Goal: Task Accomplishment & Management: Use online tool/utility

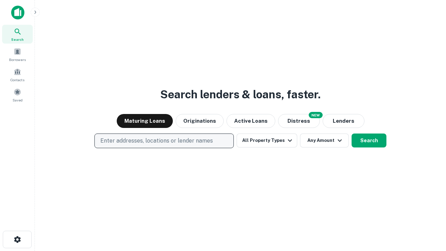
click at [164, 141] on p "Enter addresses, locations or lender names" at bounding box center [156, 141] width 113 height 8
type input "**********"
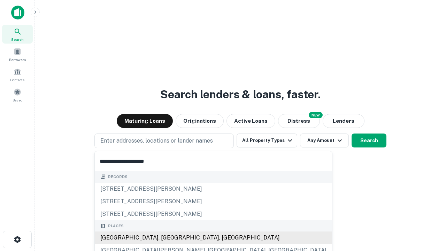
click at [167, 238] on div "[GEOGRAPHIC_DATA], [GEOGRAPHIC_DATA], [GEOGRAPHIC_DATA]" at bounding box center [213, 237] width 237 height 13
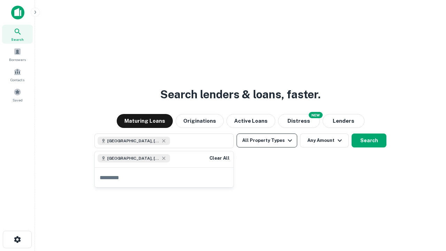
click at [267, 140] on button "All Property Types" at bounding box center [267, 140] width 61 height 14
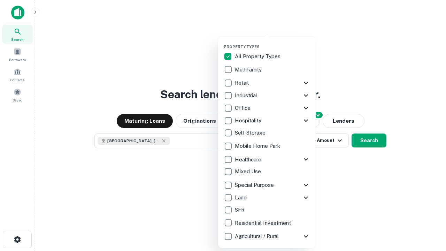
click at [273, 42] on button "button" at bounding box center [273, 42] width 98 height 0
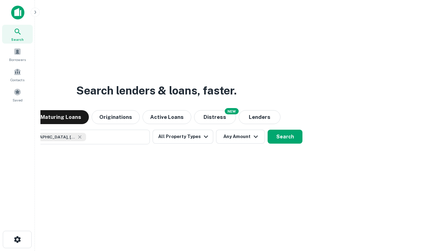
scroll to position [11, 0]
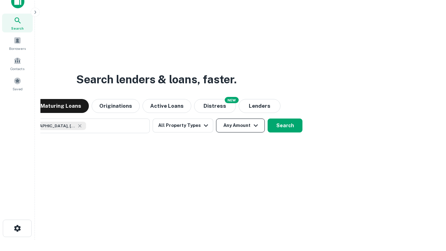
click at [216, 119] on button "Any Amount" at bounding box center [240, 126] width 49 height 14
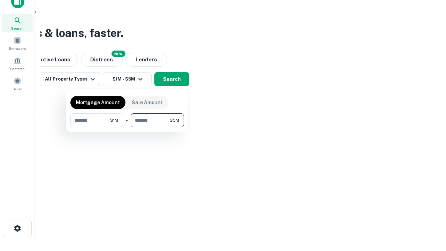
type input "*******"
click at [127, 127] on button "button" at bounding box center [127, 127] width 114 height 0
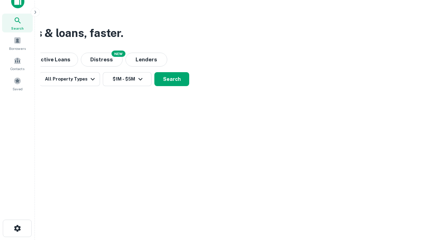
scroll to position [11, 0]
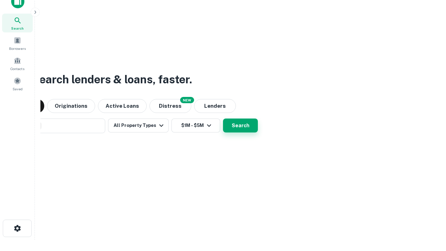
click at [223, 119] on button "Search" at bounding box center [240, 126] width 35 height 14
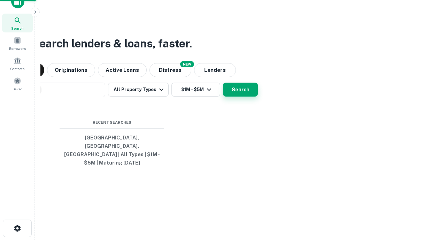
scroll to position [23, 197]
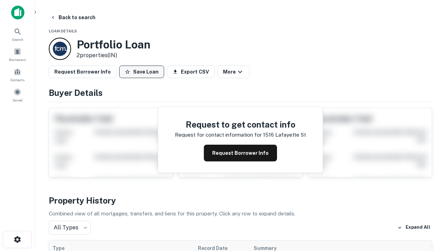
click at [142, 72] on button "Save Loan" at bounding box center [141, 72] width 45 height 13
click at [143, 72] on button "Loan Saved" at bounding box center [143, 72] width 48 height 13
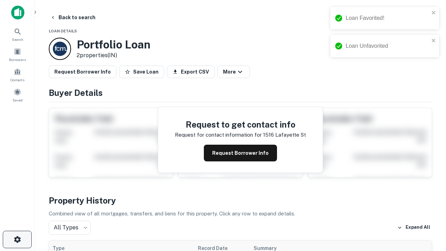
click at [17, 239] on icon "button" at bounding box center [17, 239] width 8 height 8
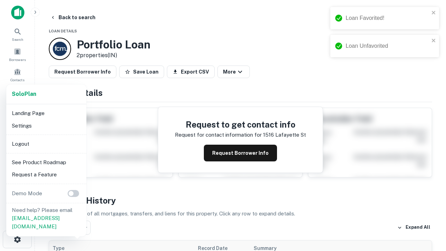
click at [46, 144] on li "Logout" at bounding box center [46, 144] width 75 height 13
